Goal: Task Accomplishment & Management: Use online tool/utility

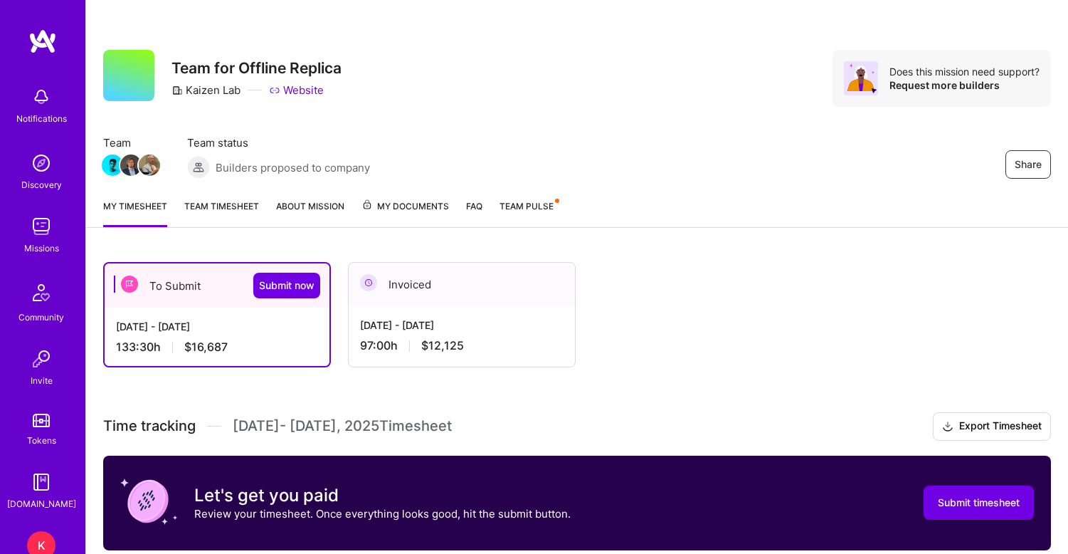
scroll to position [117, 0]
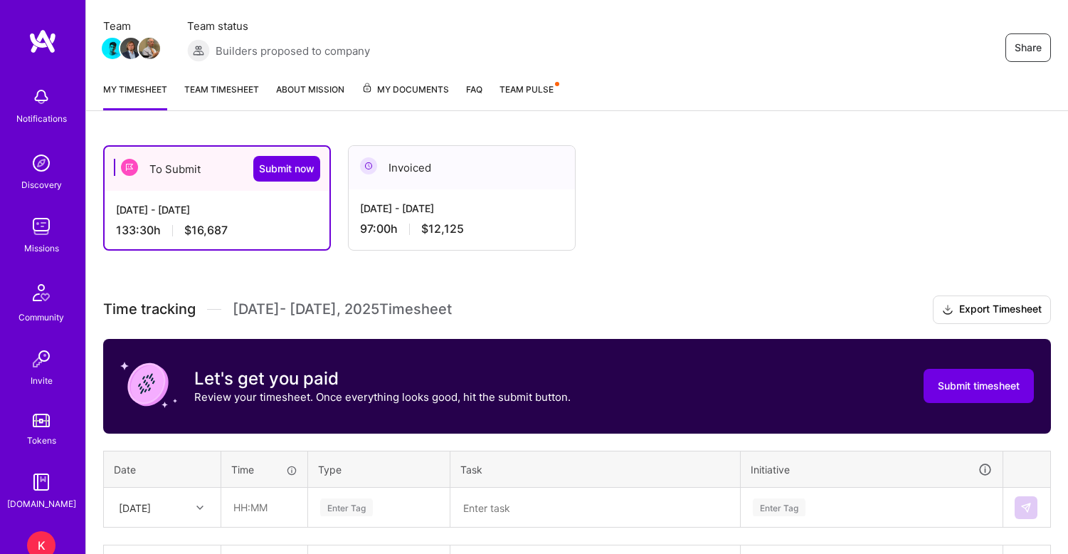
click at [223, 94] on link "Team timesheet" at bounding box center [221, 96] width 75 height 28
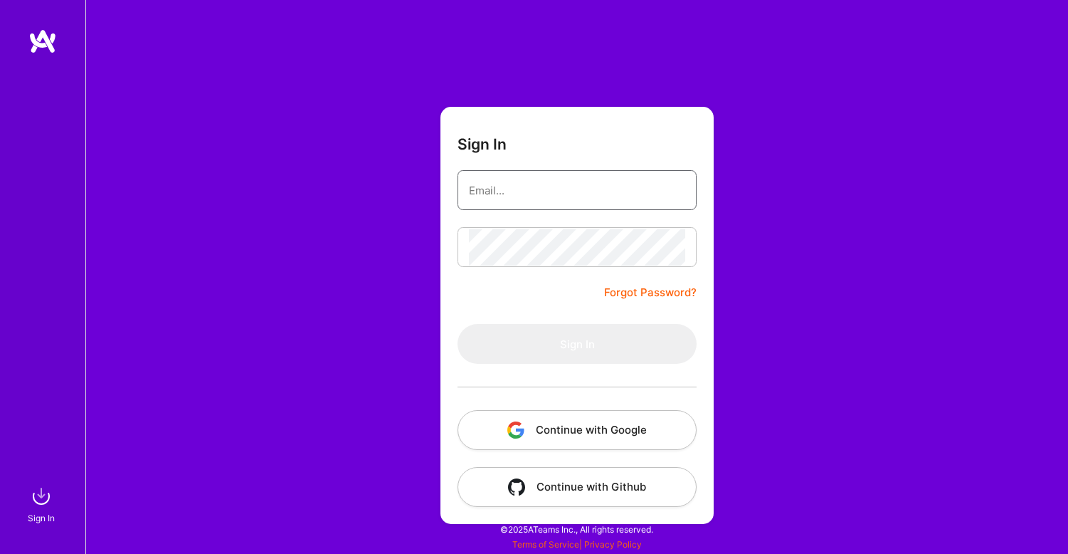
type input "[PERSON_NAME][EMAIL_ADDRESS][DOMAIN_NAME]"
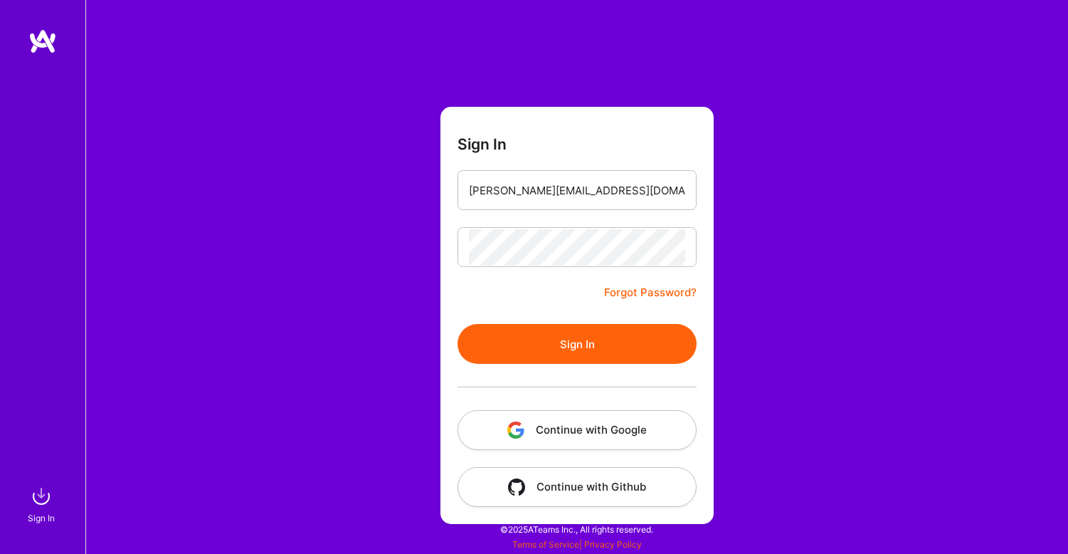
click at [571, 346] on button "Sign In" at bounding box center [577, 344] width 239 height 40
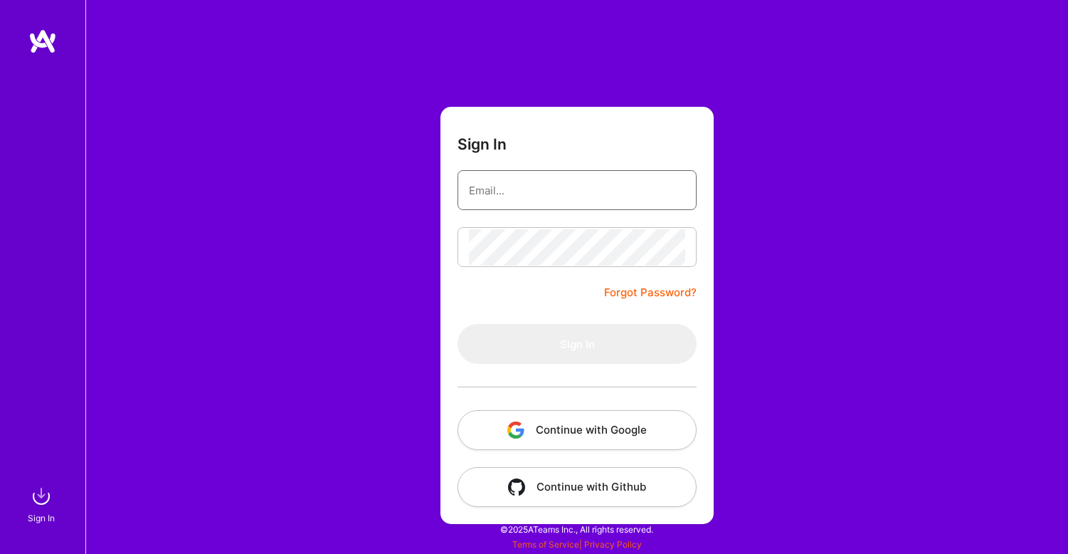
type input "[PERSON_NAME][EMAIL_ADDRESS][DOMAIN_NAME]"
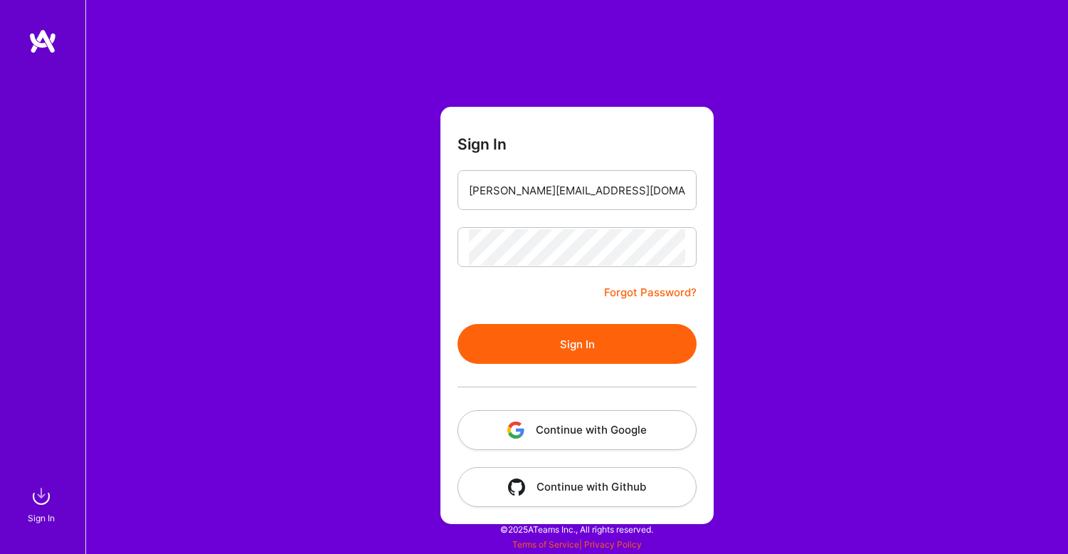
click at [574, 343] on button "Sign In" at bounding box center [577, 344] width 239 height 40
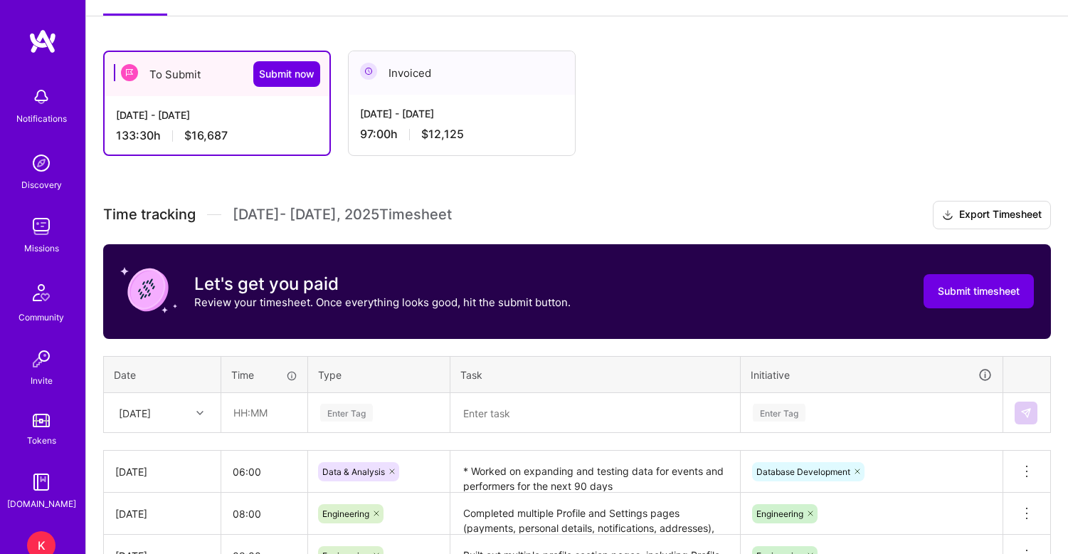
scroll to position [59, 0]
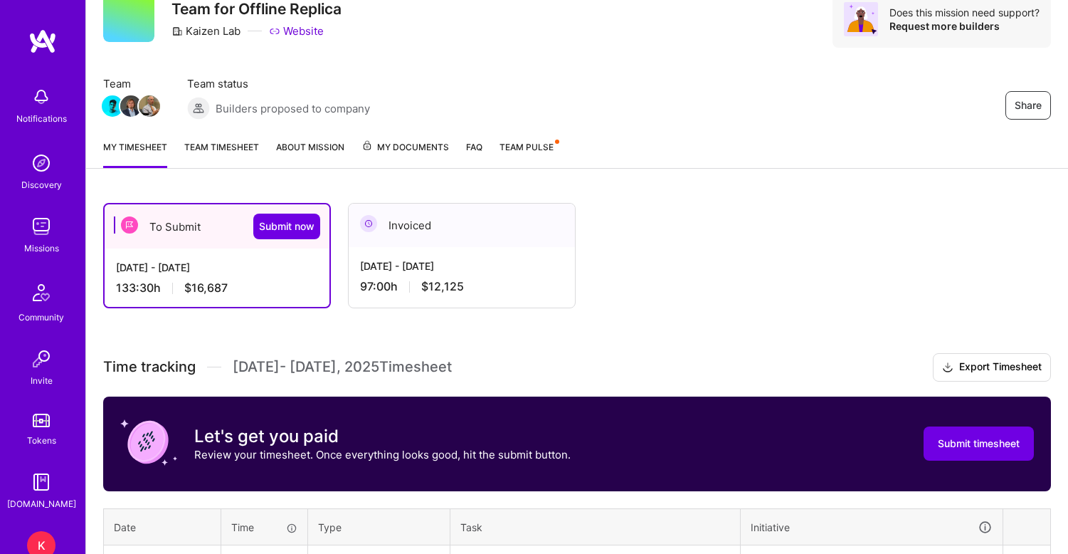
click at [223, 139] on div "My timesheet Team timesheet About Mission My Documents FAQ Team Pulse" at bounding box center [577, 148] width 982 height 41
click at [223, 147] on link "Team timesheet" at bounding box center [221, 153] width 75 height 28
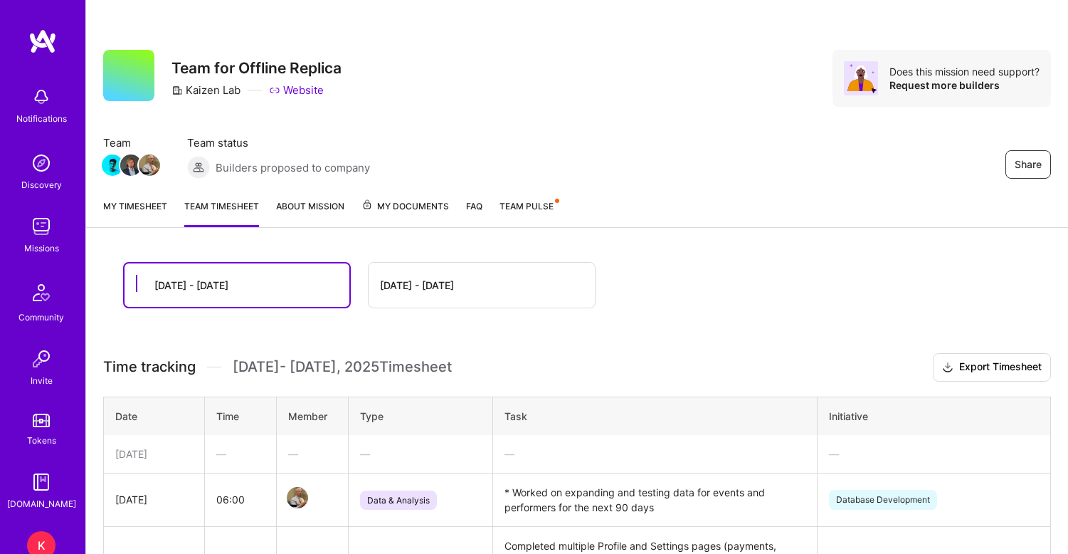
click at [145, 203] on link "My timesheet" at bounding box center [135, 213] width 64 height 28
